Goal: Task Accomplishment & Management: Use online tool/utility

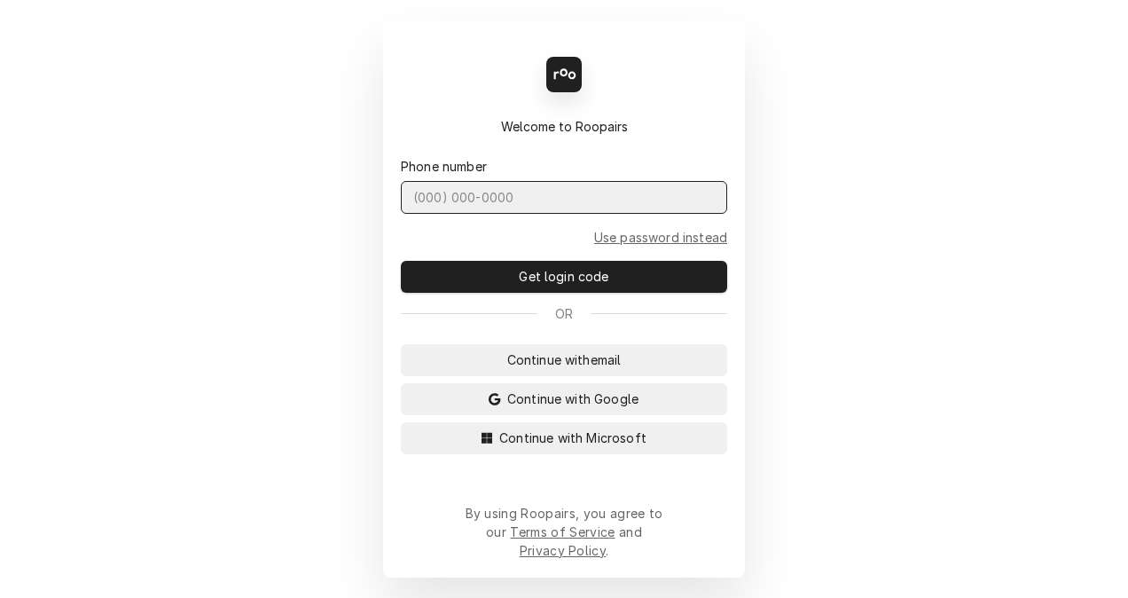
click at [609, 214] on input "Dynamic Content Wrapper" at bounding box center [564, 197] width 326 height 33
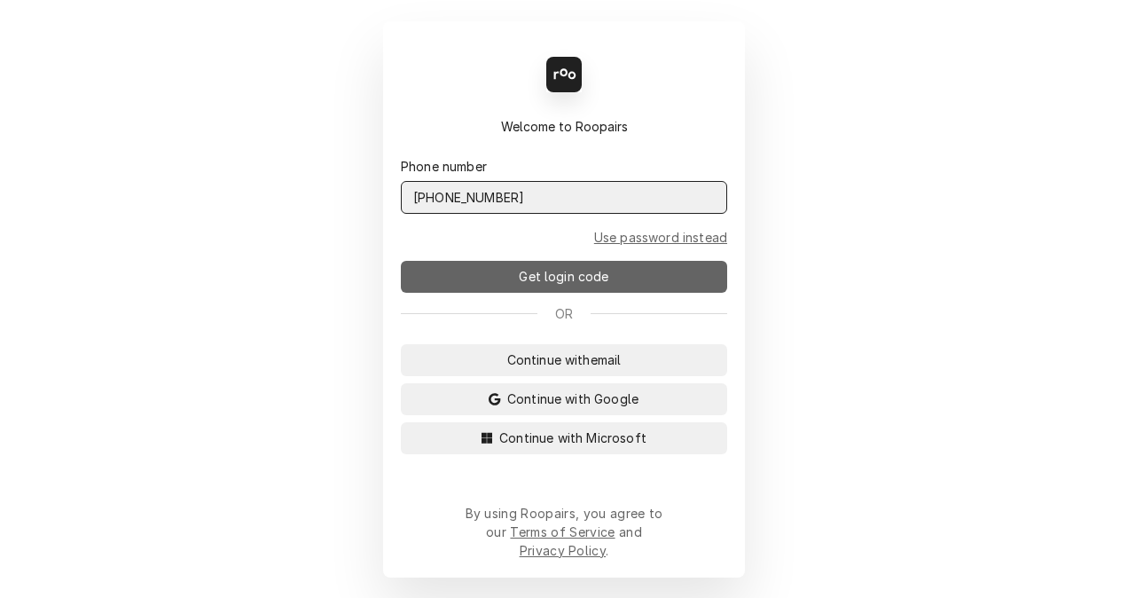
type input "(401) 580-0829"
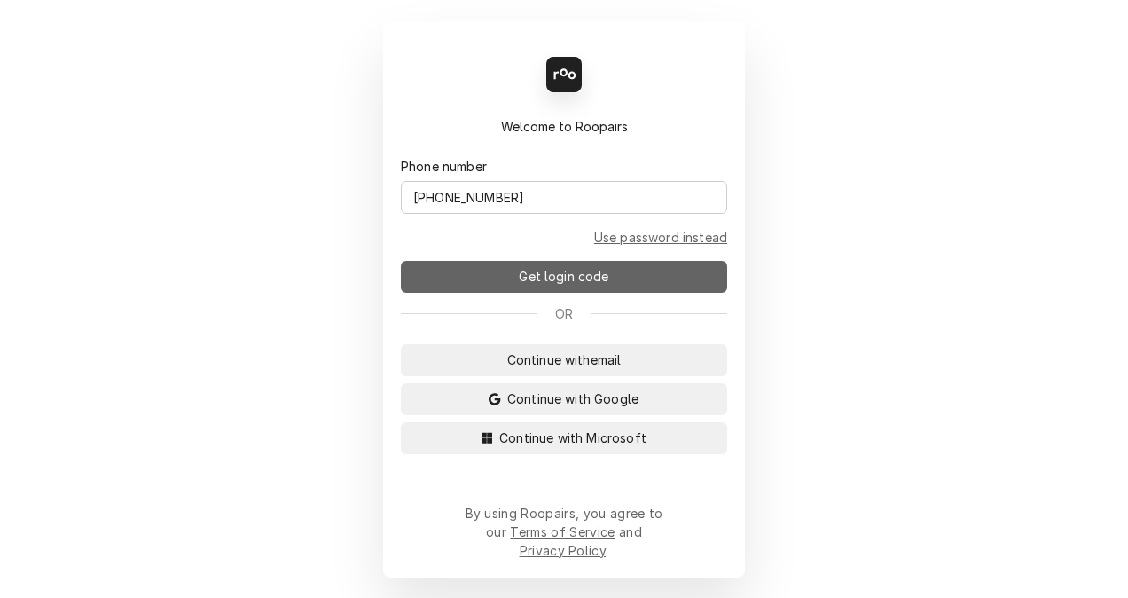
click at [607, 285] on span "Get login code" at bounding box center [563, 276] width 97 height 19
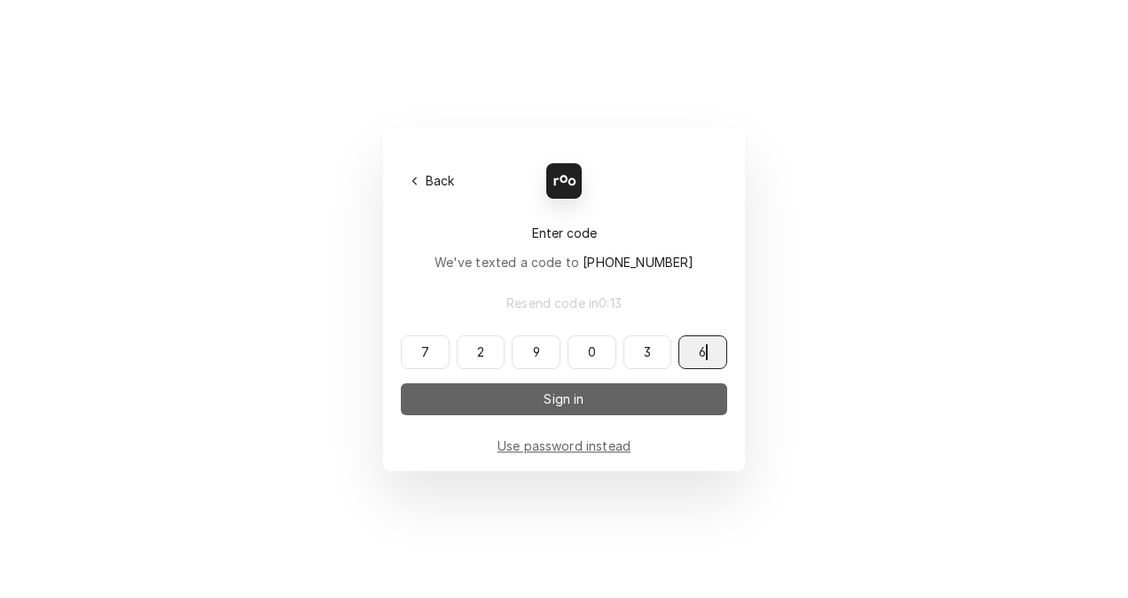
type input "729036"
click at [553, 409] on button "Sign in" at bounding box center [564, 399] width 326 height 32
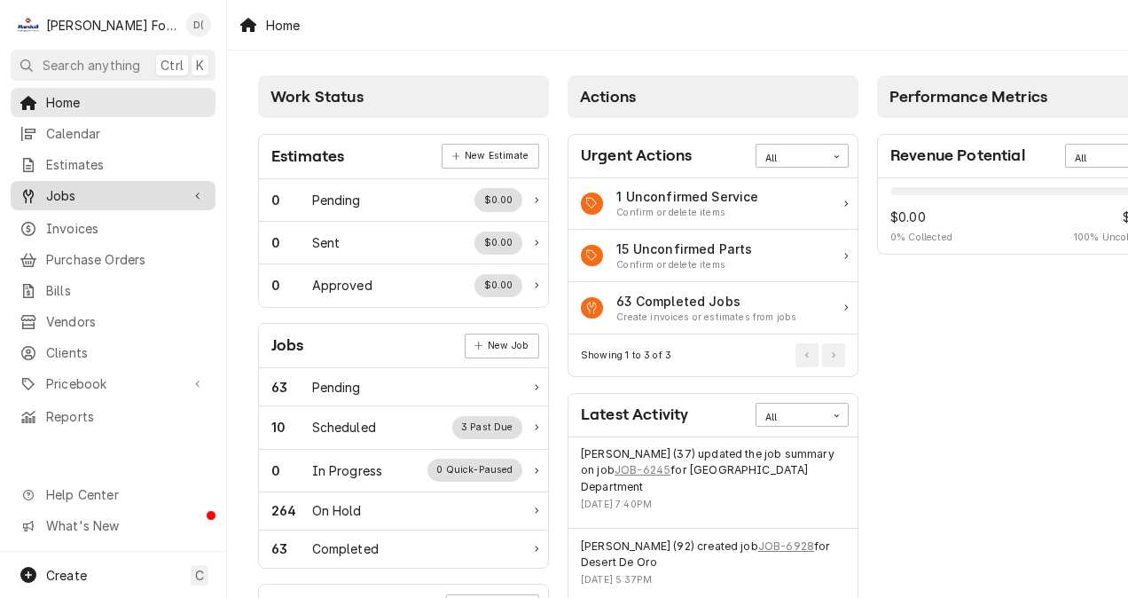
click at [57, 186] on span "Jobs" at bounding box center [113, 195] width 134 height 19
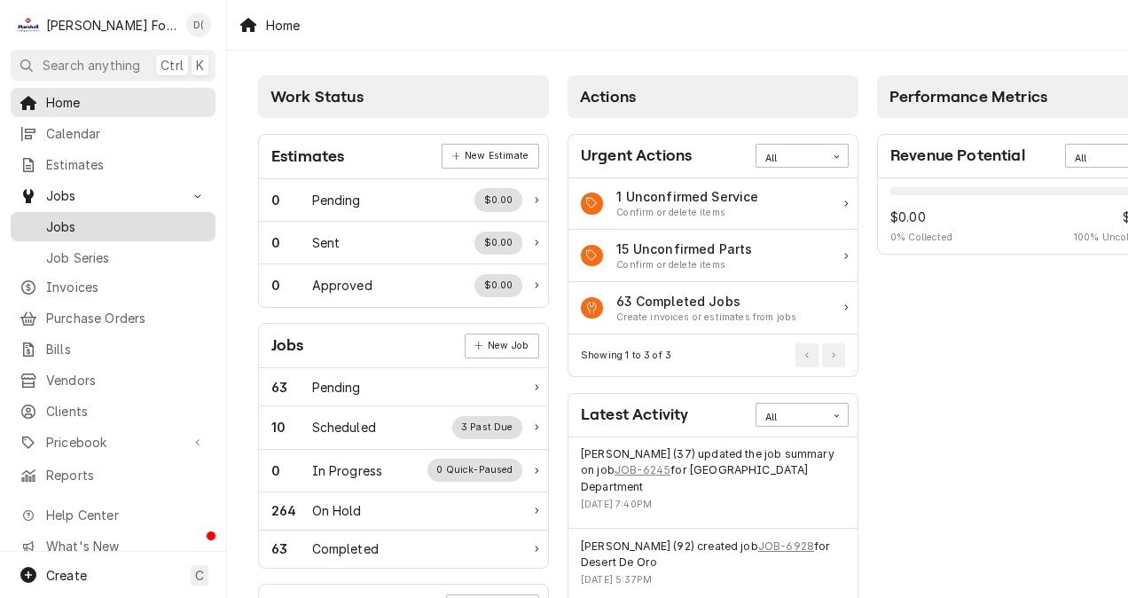
click at [53, 217] on span "Jobs" at bounding box center [126, 226] width 160 height 19
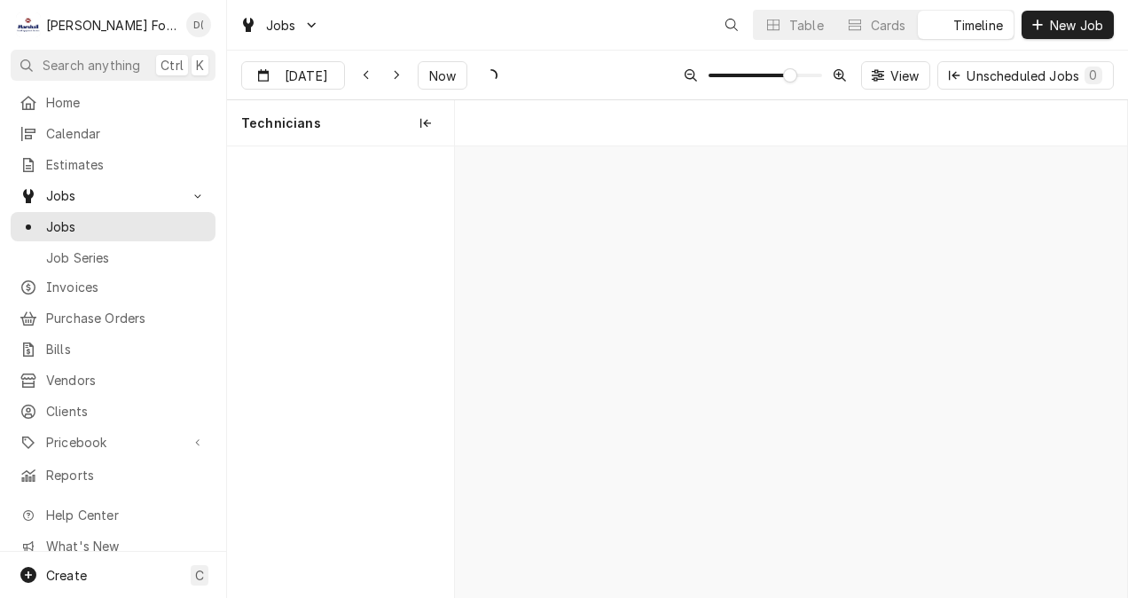
scroll to position [0, 13348]
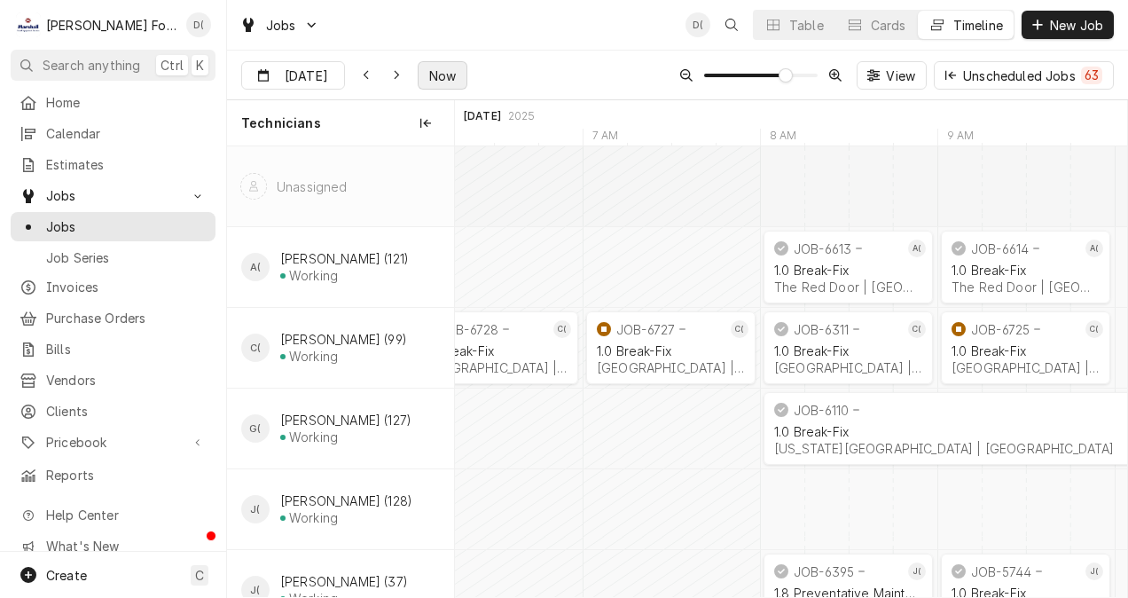
click at [437, 71] on span "Now" at bounding box center [443, 75] width 34 height 19
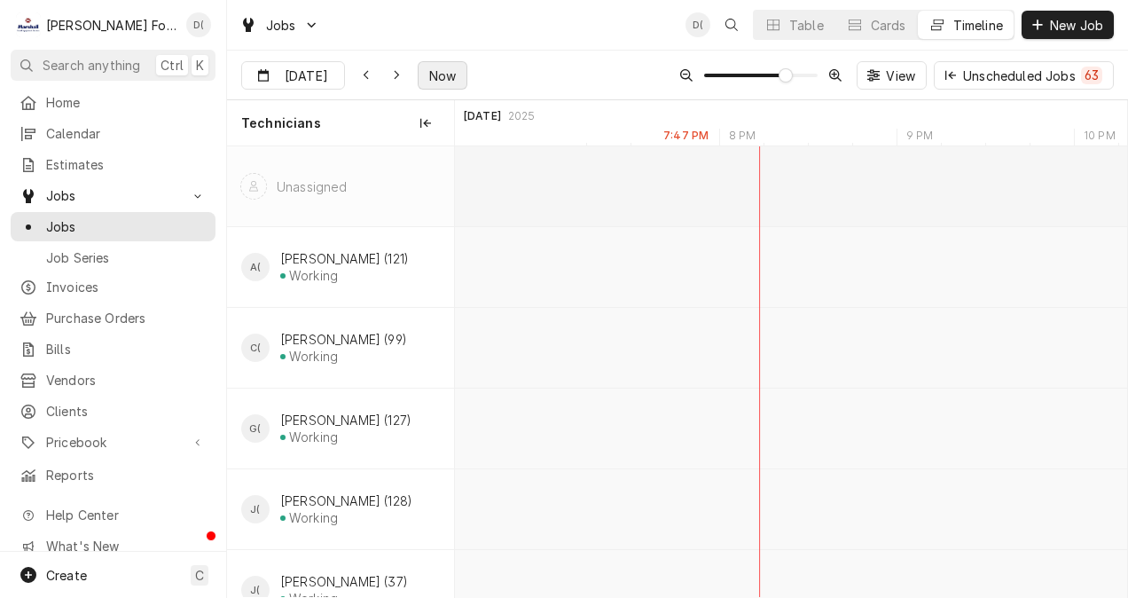
scroll to position [0, 12957]
click at [369, 73] on div "Dynamic Content Wrapper" at bounding box center [366, 75] width 18 height 18
type input "Aug 15"
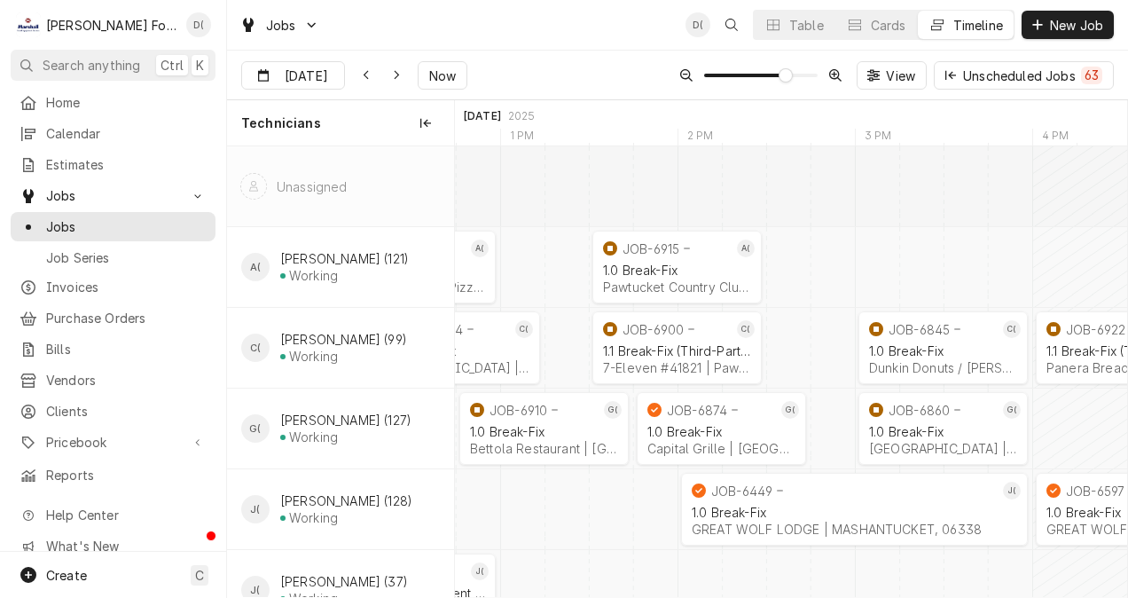
scroll to position [0, 8330]
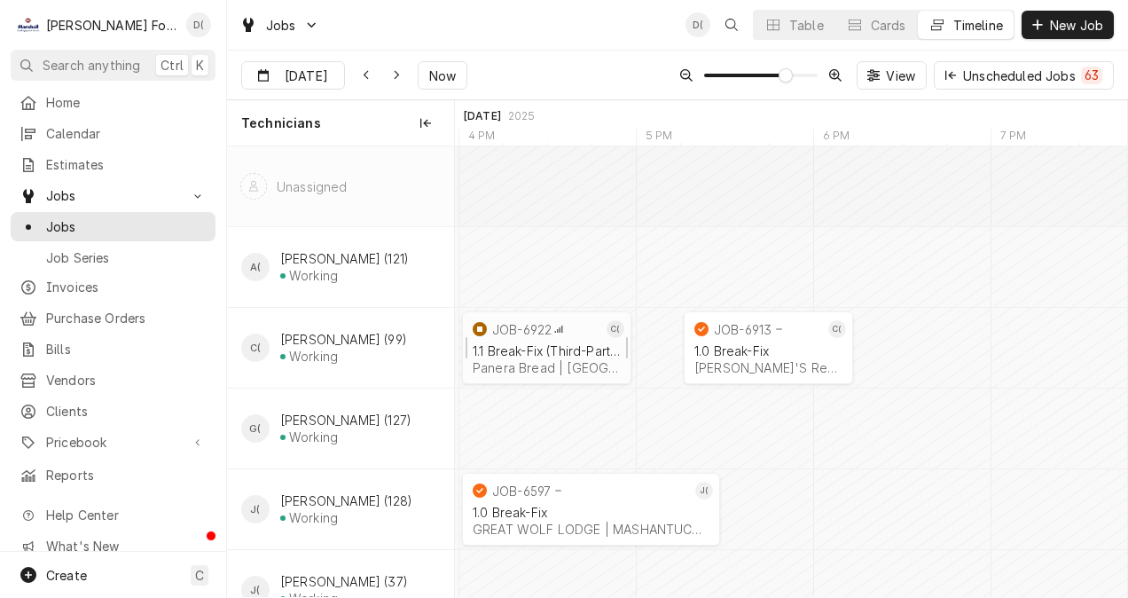
click at [583, 344] on div "1.1 Break-Fix (Third-Party)" at bounding box center [547, 350] width 148 height 15
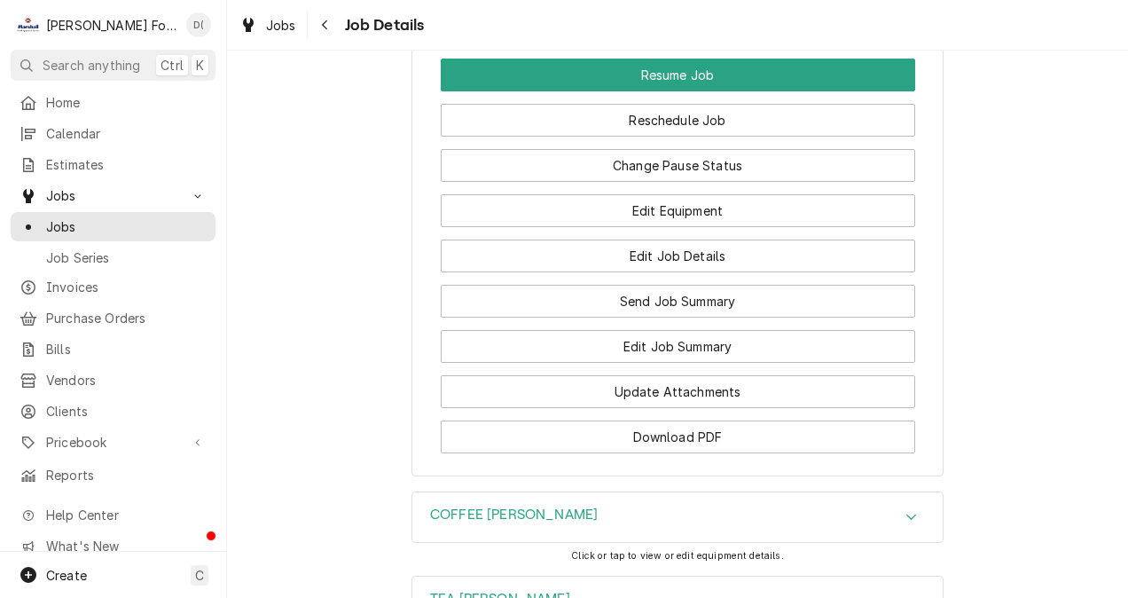
scroll to position [2750, 0]
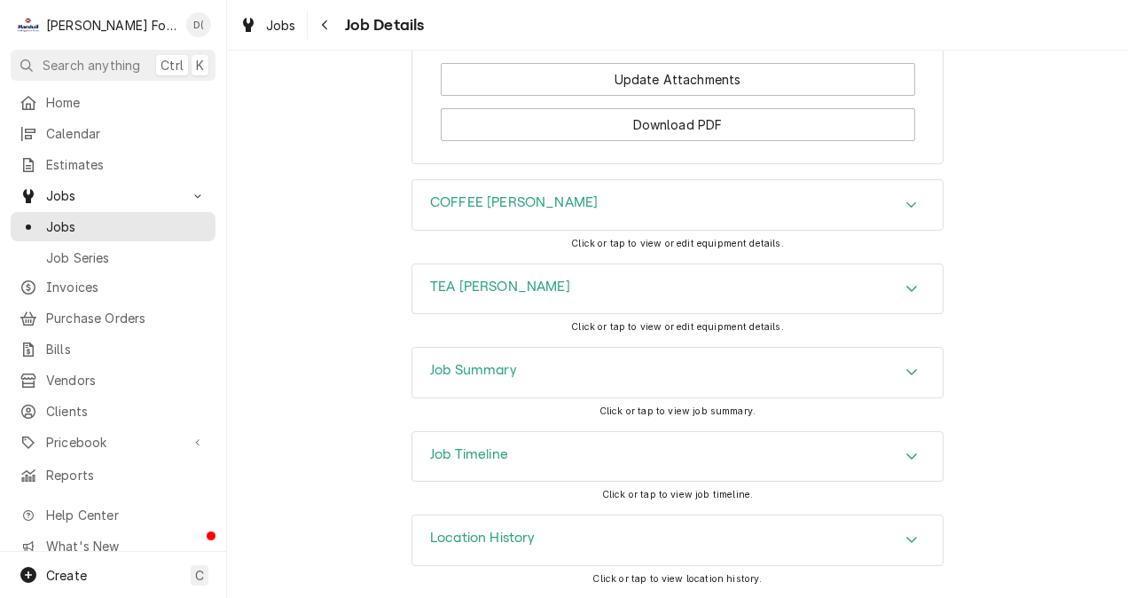
click at [457, 447] on h3 "Job Timeline" at bounding box center [469, 454] width 78 height 17
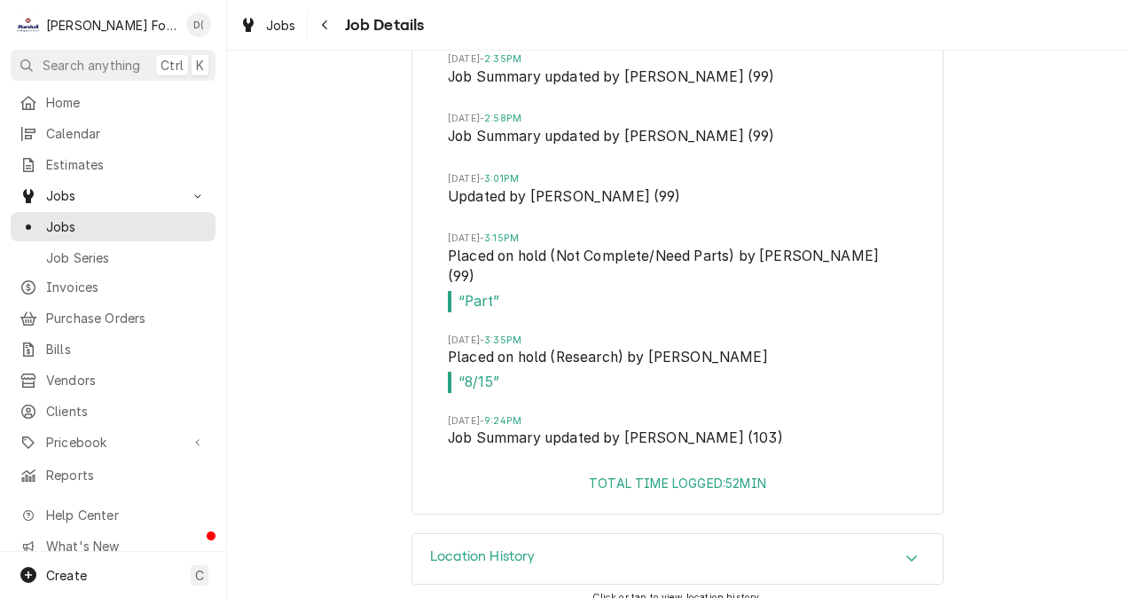
scroll to position [3335, 0]
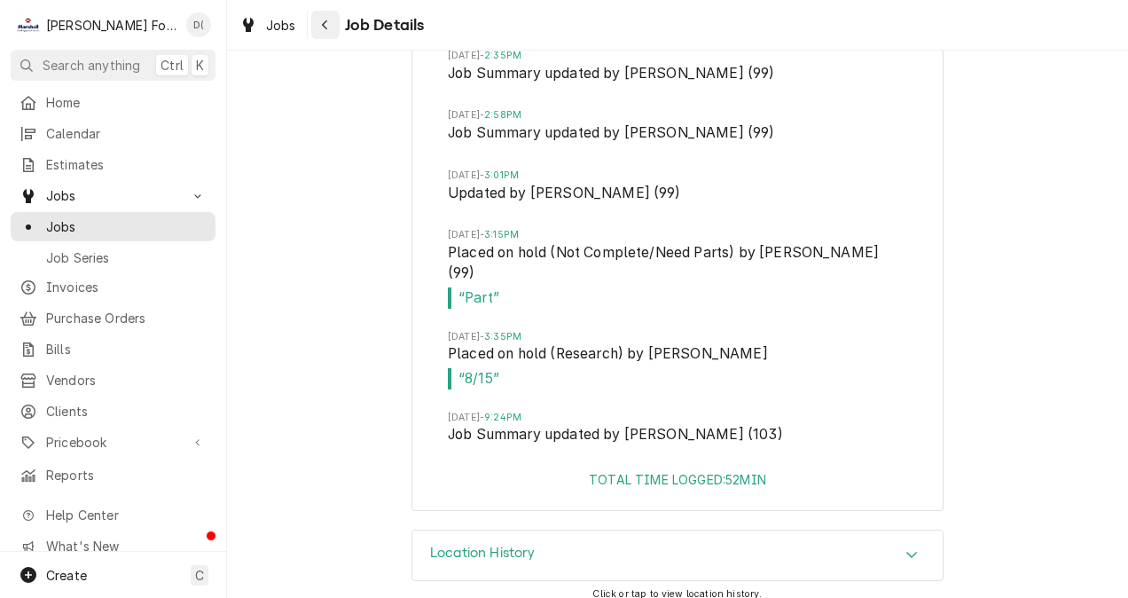
click at [324, 22] on icon "Navigate back" at bounding box center [324, 25] width 5 height 10
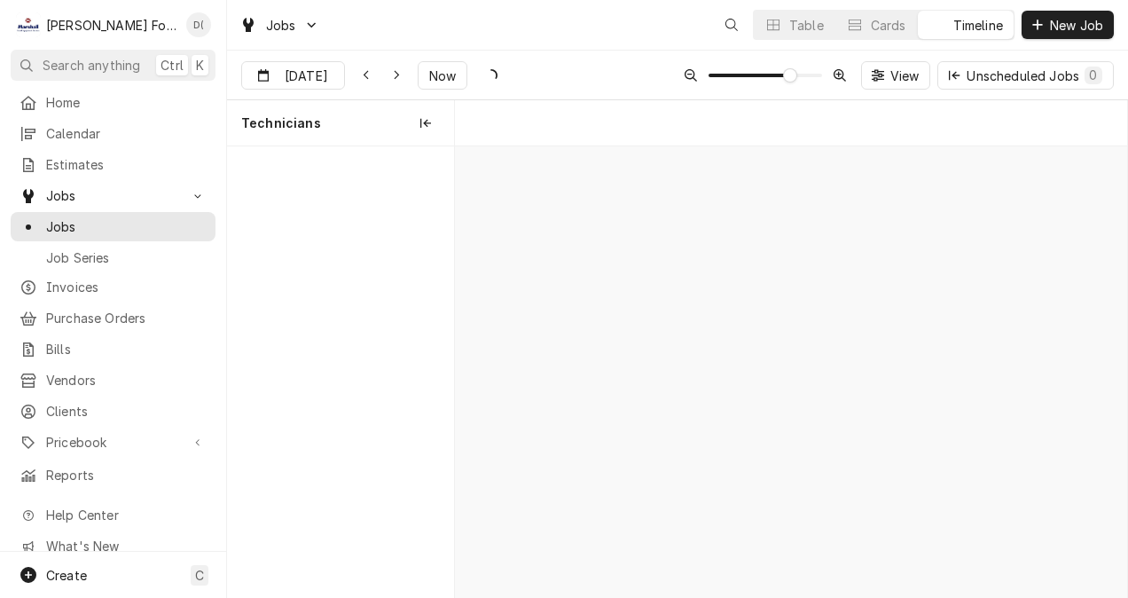
scroll to position [0, 13339]
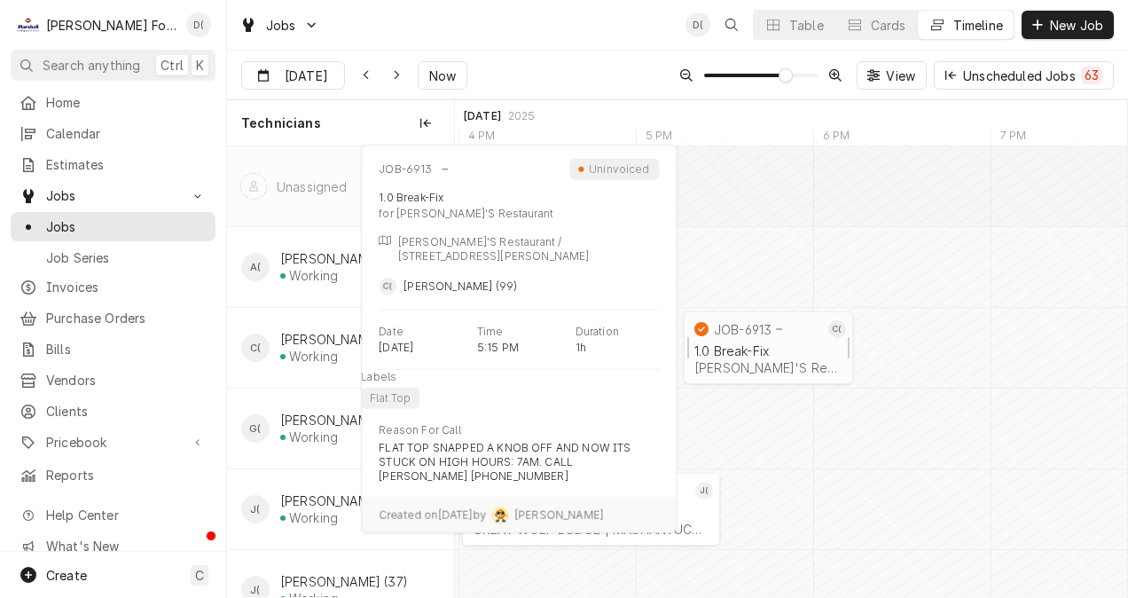
click at [748, 343] on div "1.0 Break-Fix" at bounding box center [768, 350] width 148 height 15
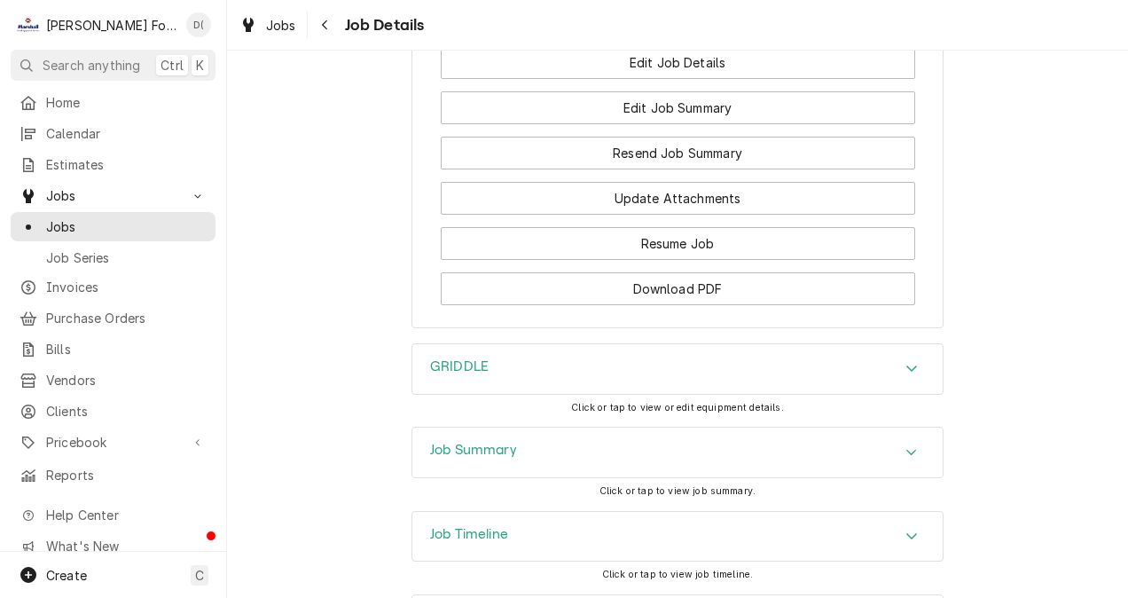
scroll to position [1862, 0]
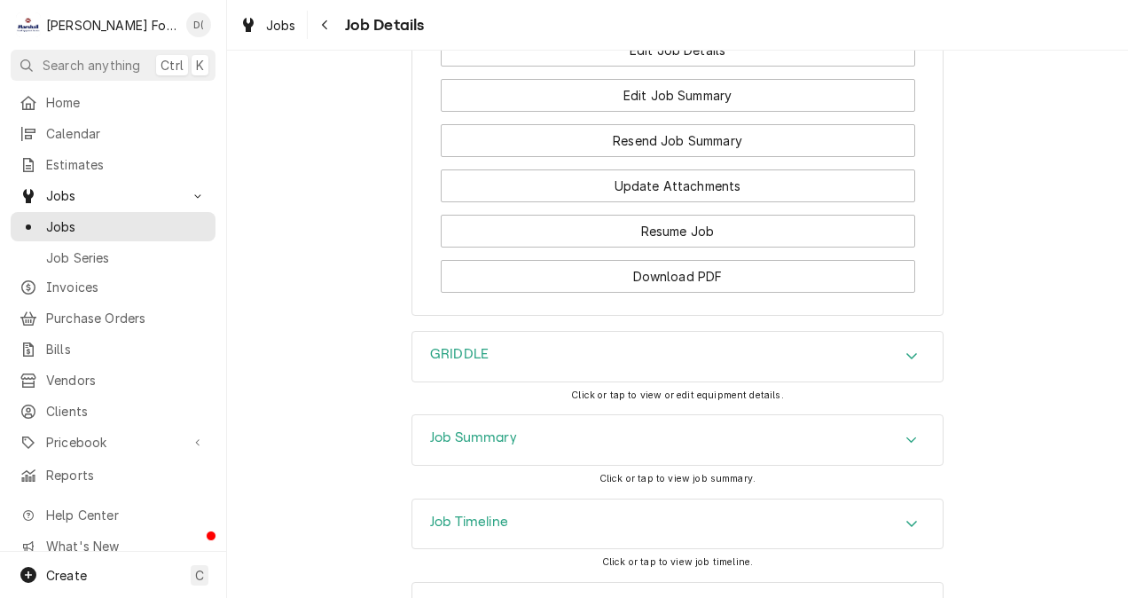
click at [498, 513] on h3 "Job Timeline" at bounding box center [469, 521] width 78 height 17
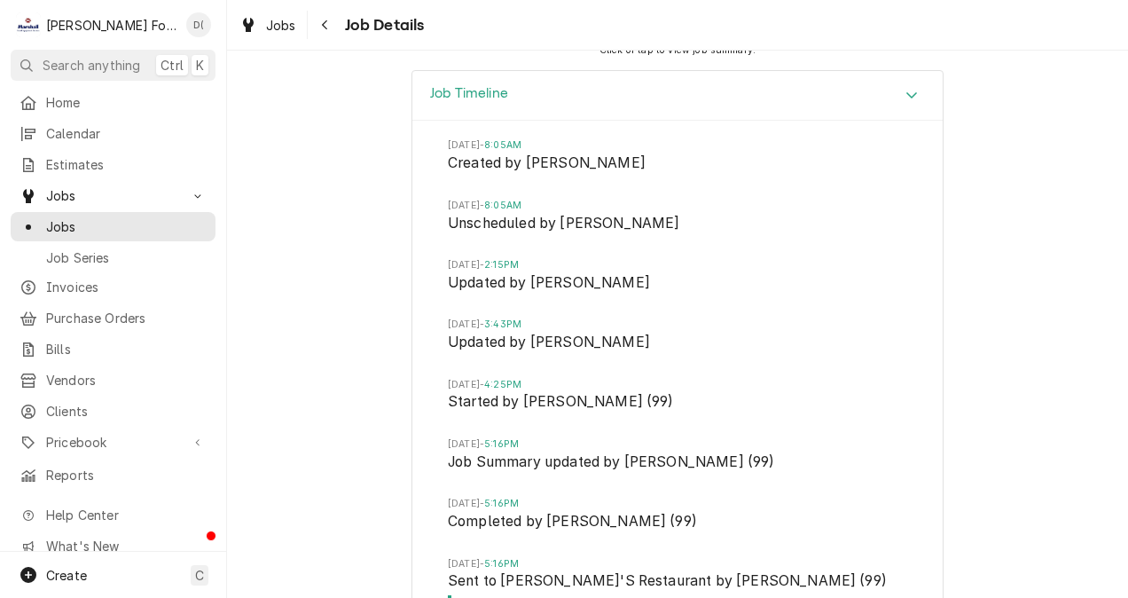
scroll to position [2323, 0]
